Goal: Task Accomplishment & Management: Manage account settings

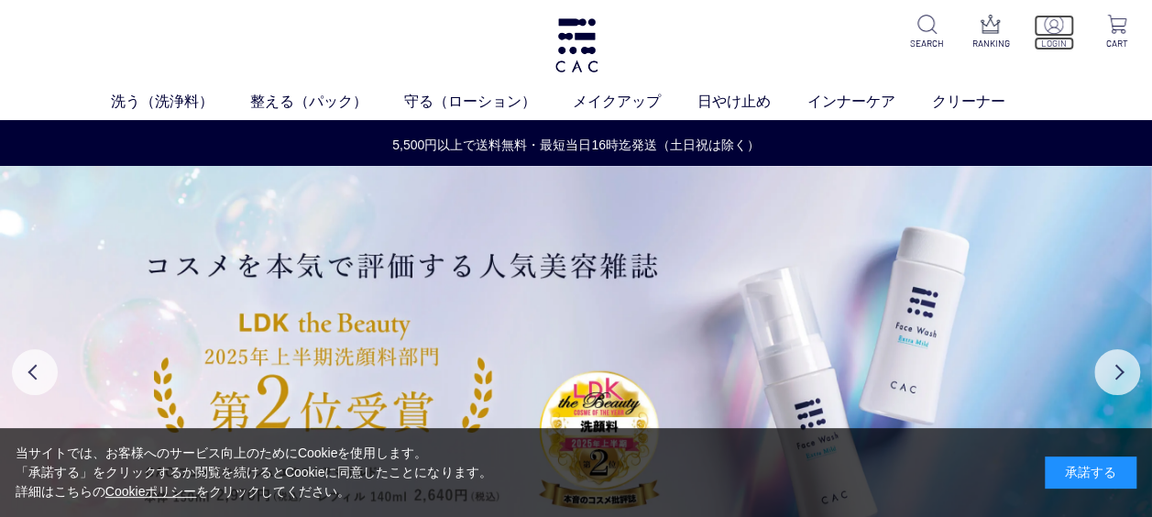
click at [1059, 25] on img at bounding box center [1053, 24] width 19 height 19
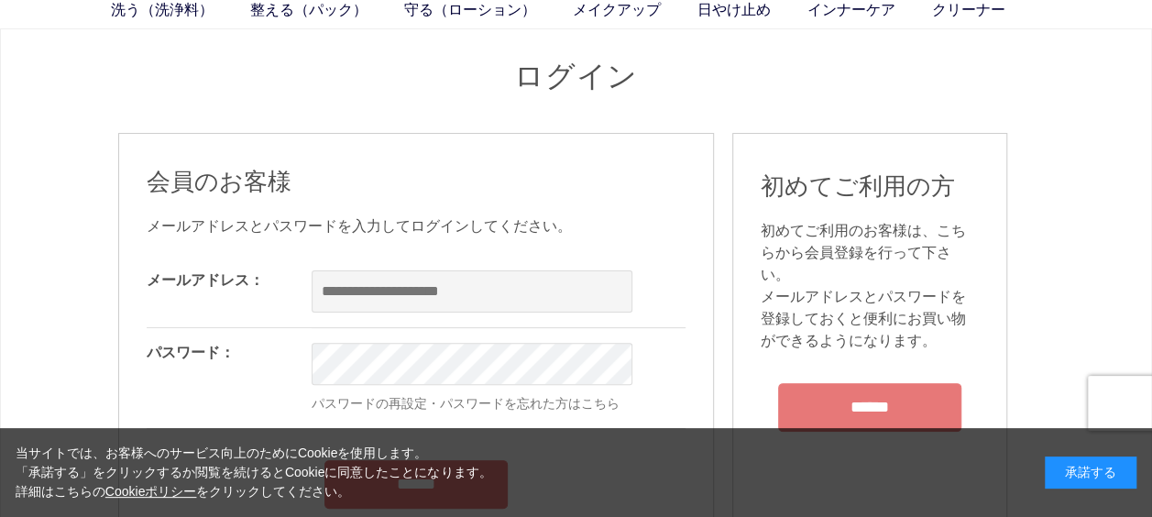
scroll to position [92, 0]
click at [449, 276] on input "email" at bounding box center [472, 291] width 321 height 42
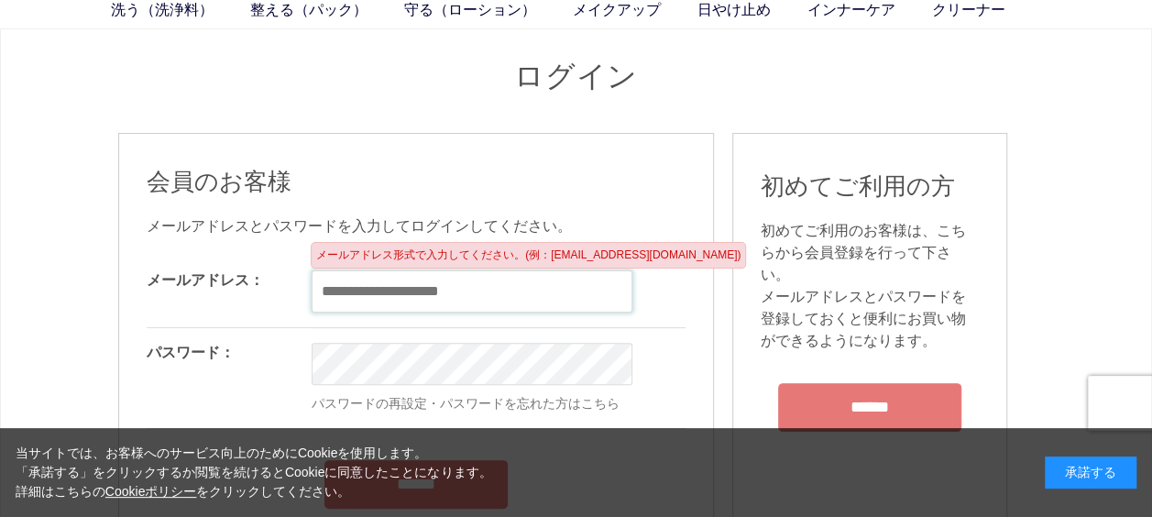
type input "**********"
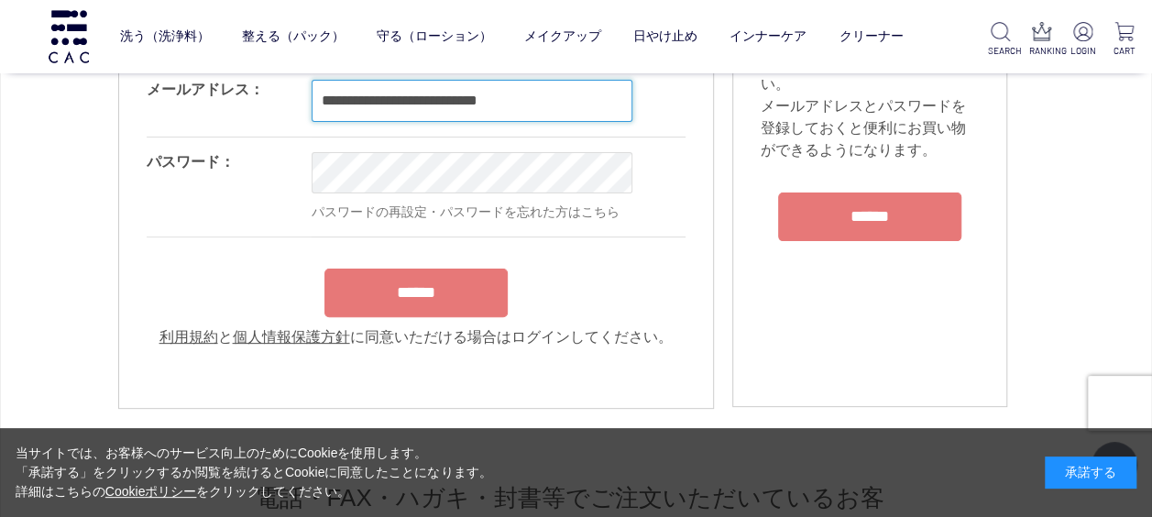
scroll to position [183, 0]
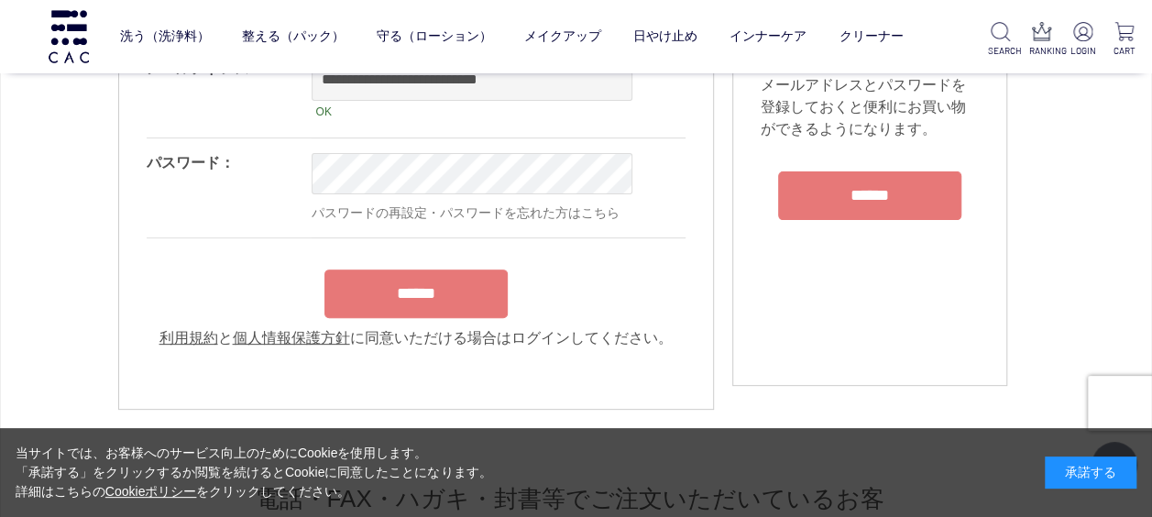
click at [416, 306] on input "******" at bounding box center [415, 293] width 183 height 49
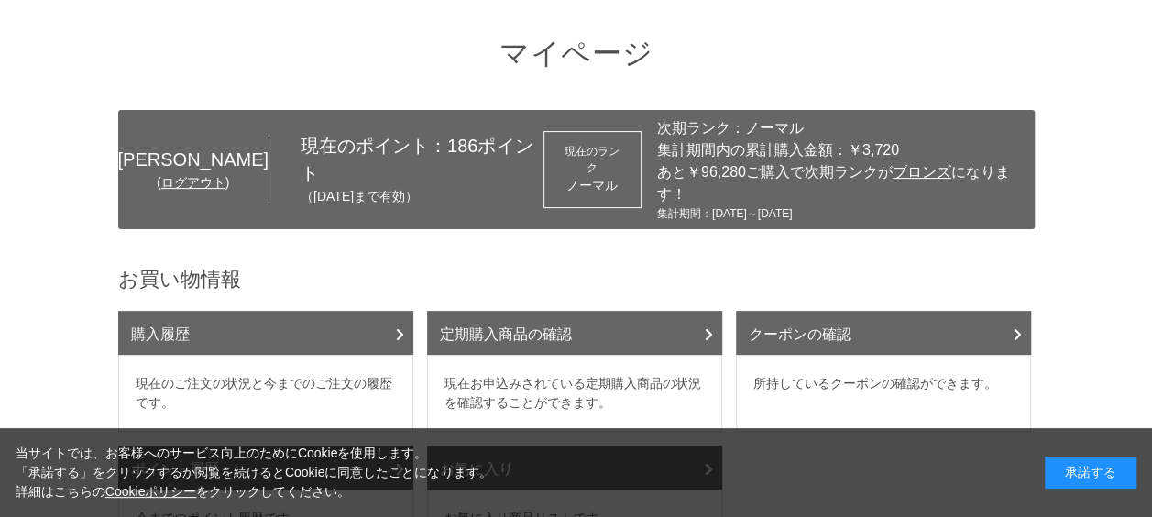
scroll to position [183, 0]
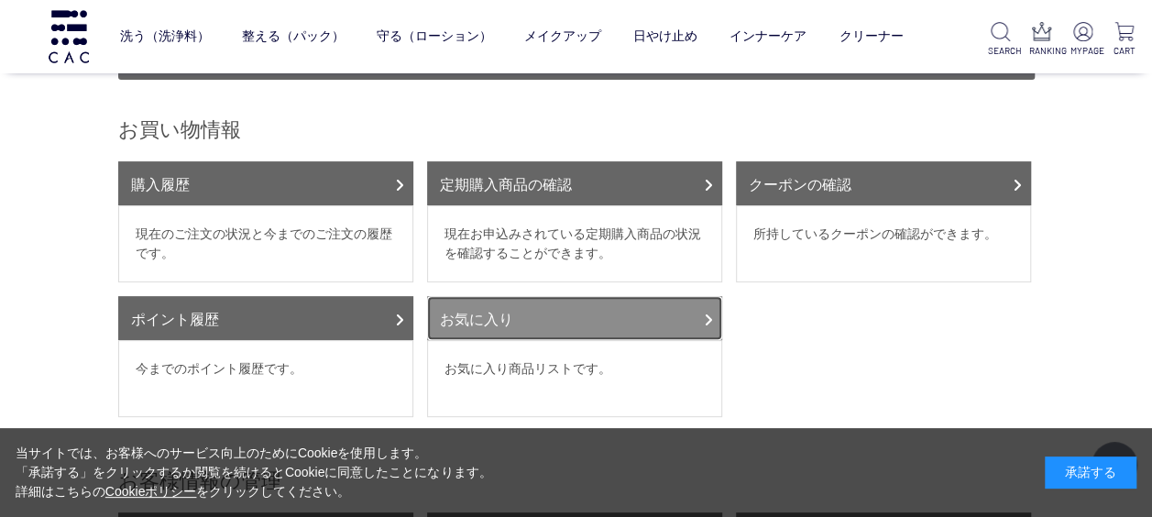
click at [579, 296] on link "お気に入り" at bounding box center [574, 318] width 295 height 44
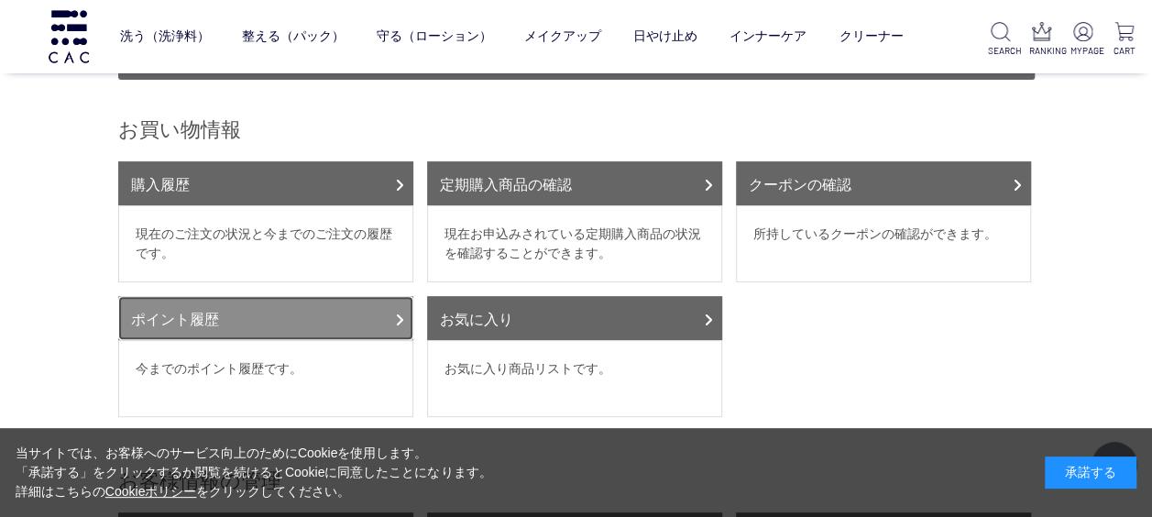
click at [346, 303] on link "ポイント履歴" at bounding box center [265, 318] width 295 height 44
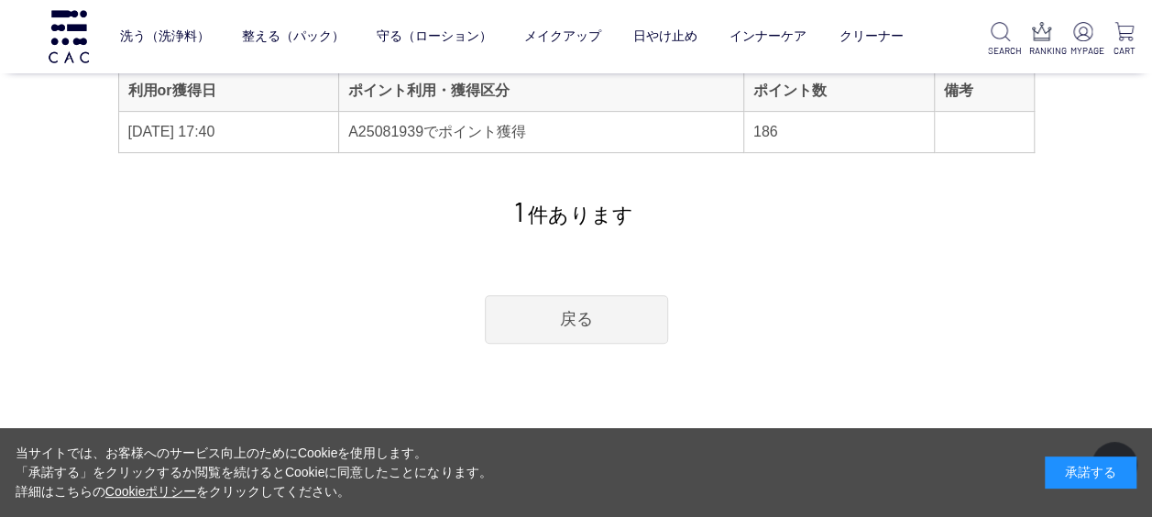
scroll to position [183, 0]
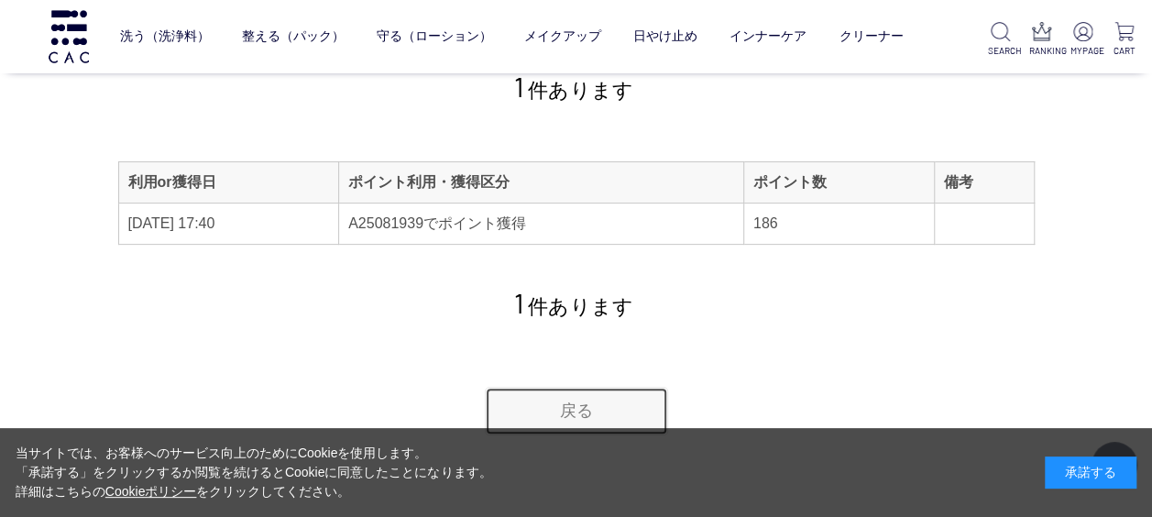
click at [563, 407] on link "戻る" at bounding box center [576, 411] width 183 height 49
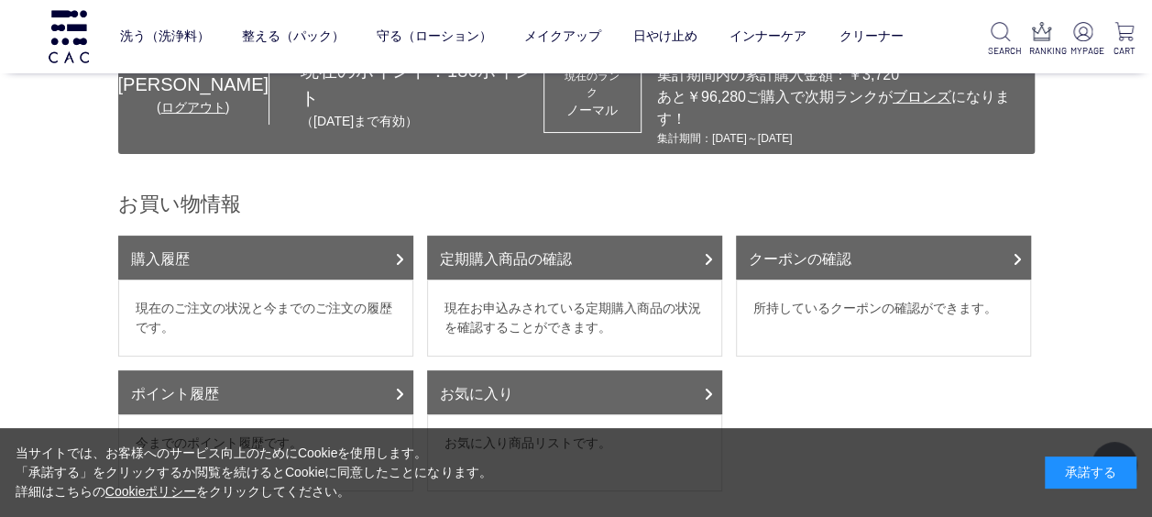
scroll to position [183, 0]
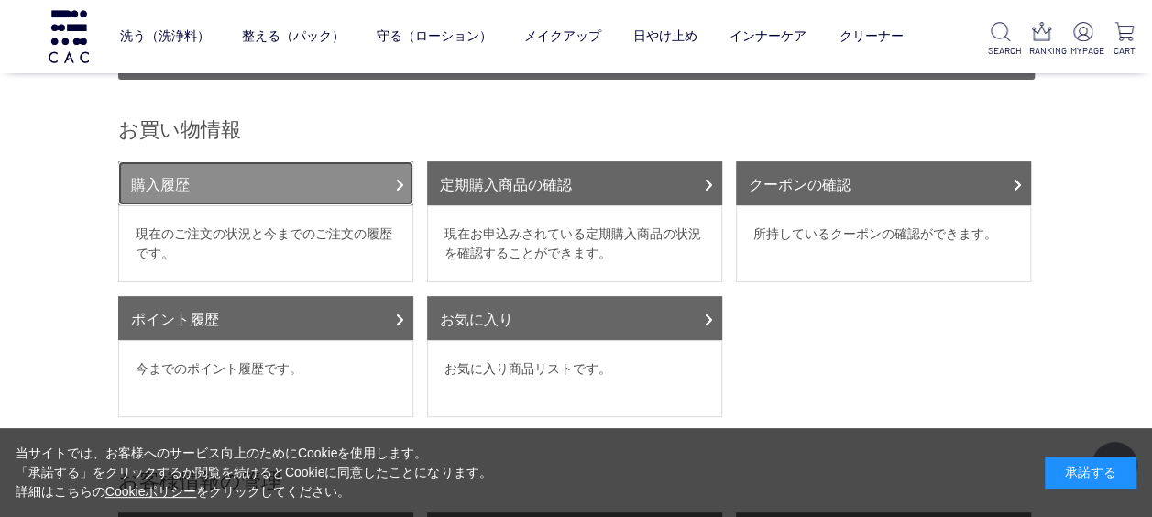
click at [350, 174] on link "購入履歴" at bounding box center [265, 183] width 295 height 44
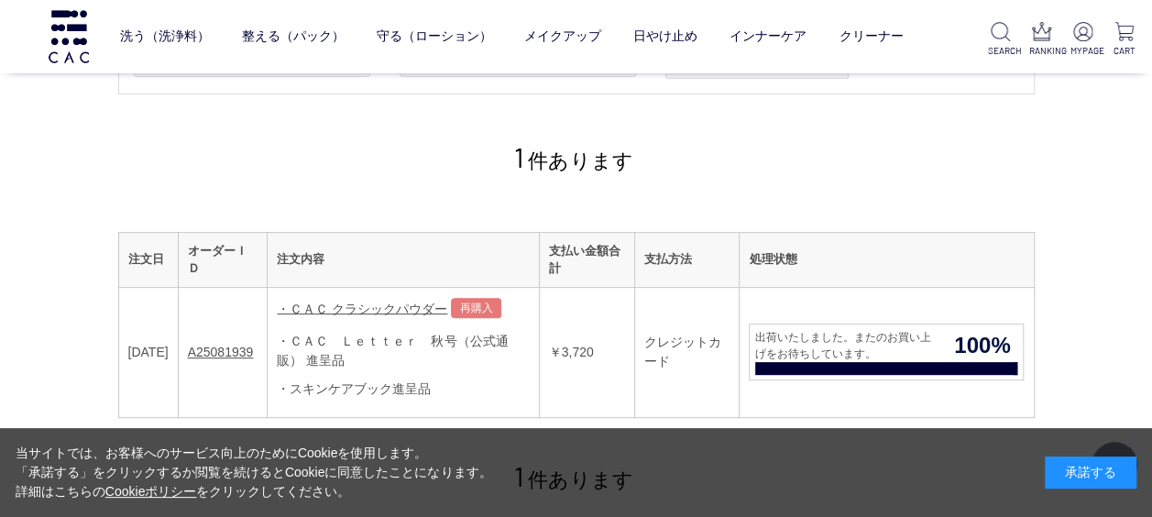
scroll to position [367, 0]
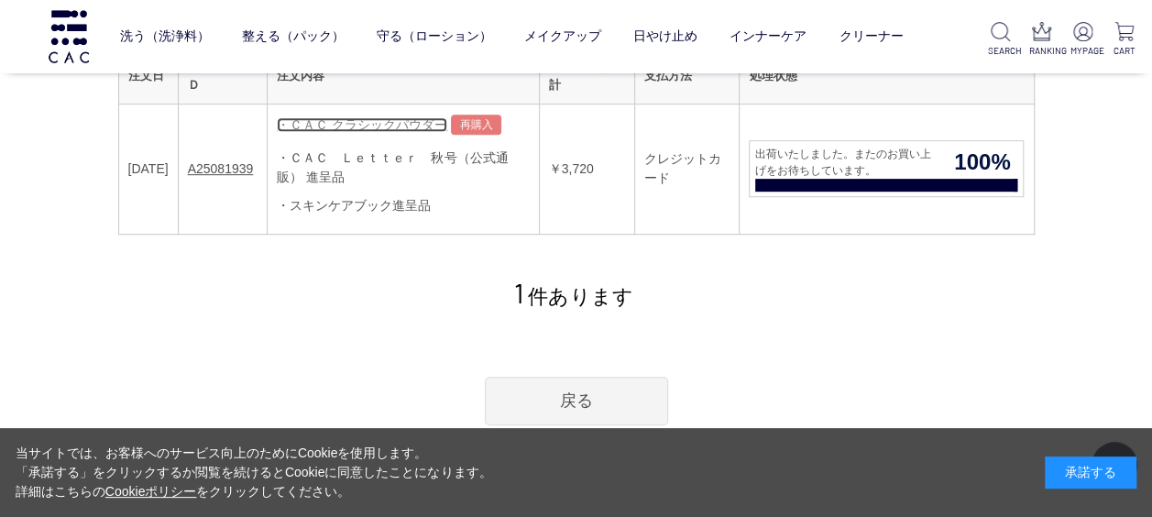
click at [390, 126] on link "・ＣＡＣ クラシックパウダー" at bounding box center [362, 124] width 170 height 15
